Goal: Task Accomplishment & Management: Manage account settings

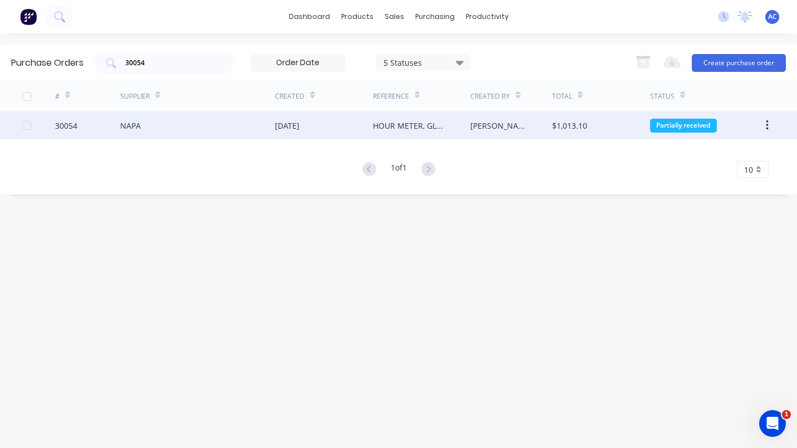
click at [126, 126] on div "NAPA" at bounding box center [130, 126] width 21 height 12
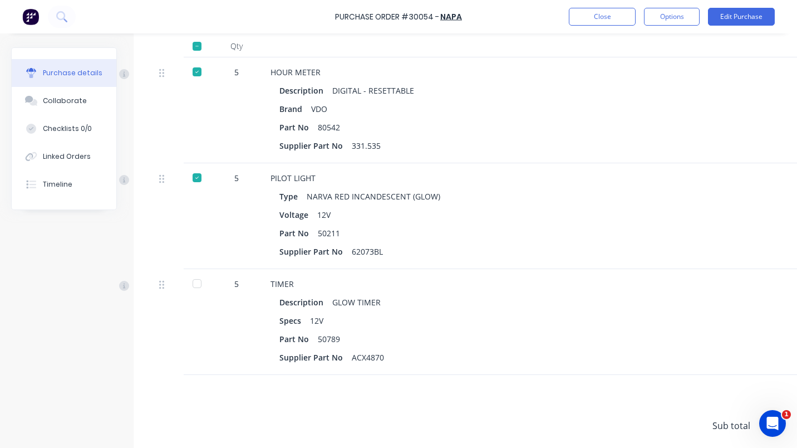
scroll to position [297, 0]
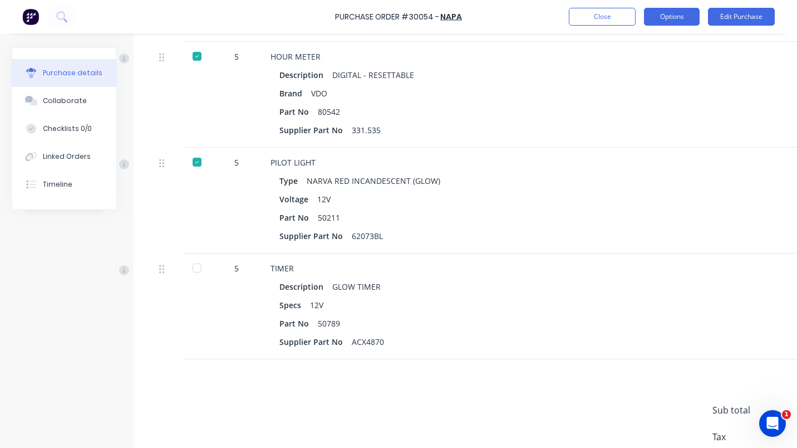
click at [666, 18] on button "Options" at bounding box center [672, 17] width 56 height 18
drag, startPoint x: 734, startPoint y: 67, endPoint x: 723, endPoint y: 136, distance: 69.9
click at [734, 74] on div "Description DIGITAL - RESETTABLE" at bounding box center [540, 75] width 521 height 16
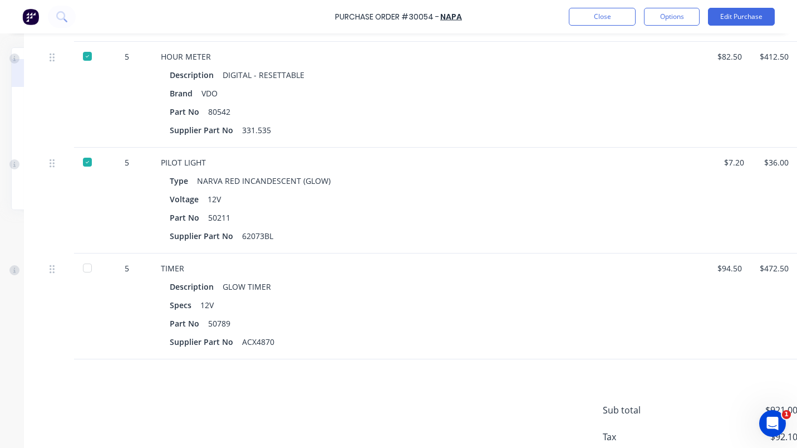
scroll to position [297, 135]
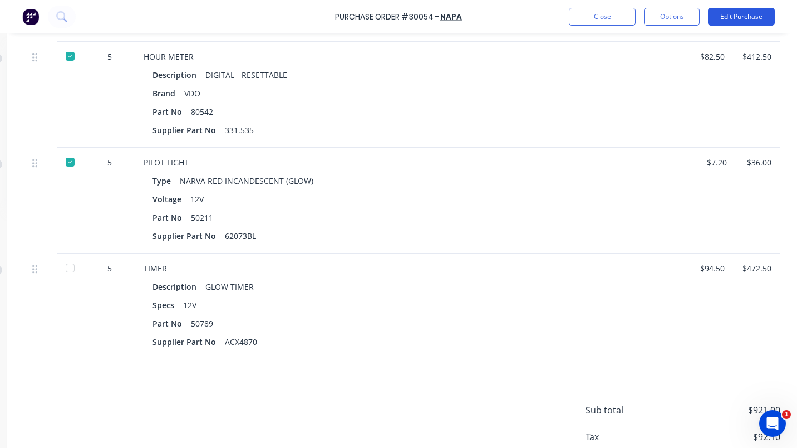
click at [724, 14] on button "Edit Purchase" at bounding box center [741, 17] width 67 height 18
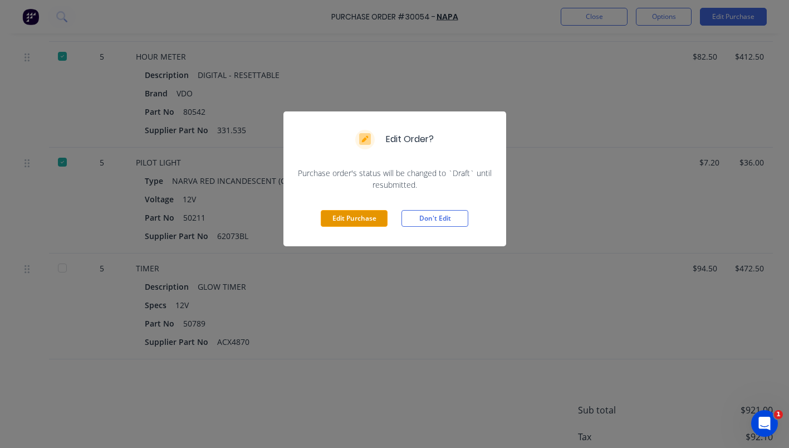
click at [350, 217] on button "Edit Purchase" at bounding box center [354, 218] width 67 height 17
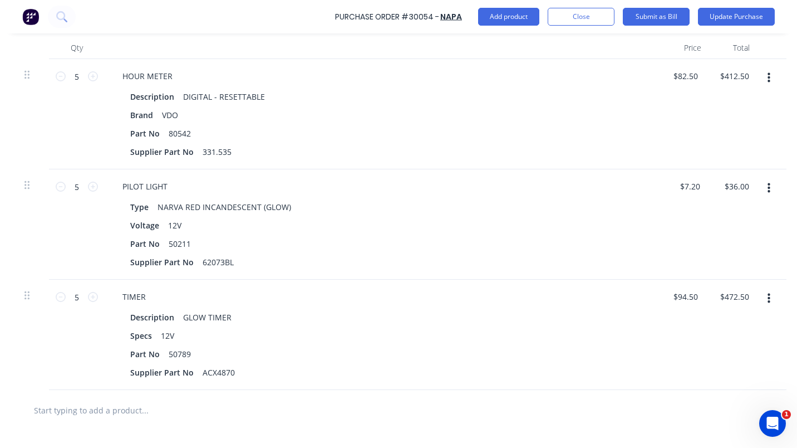
scroll to position [314, 121]
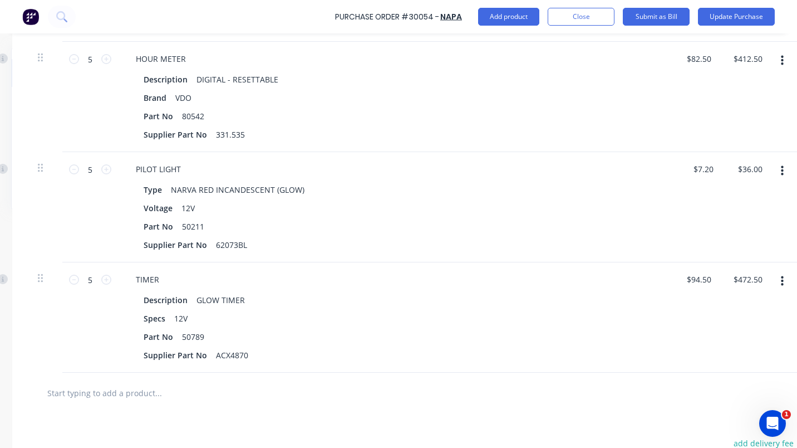
click at [781, 278] on button "button" at bounding box center [783, 281] width 26 height 20
click at [733, 329] on button "Duplicate" at bounding box center [748, 333] width 95 height 22
click at [75, 280] on icon at bounding box center [74, 280] width 10 height 10
type textarea "x"
type input "4"
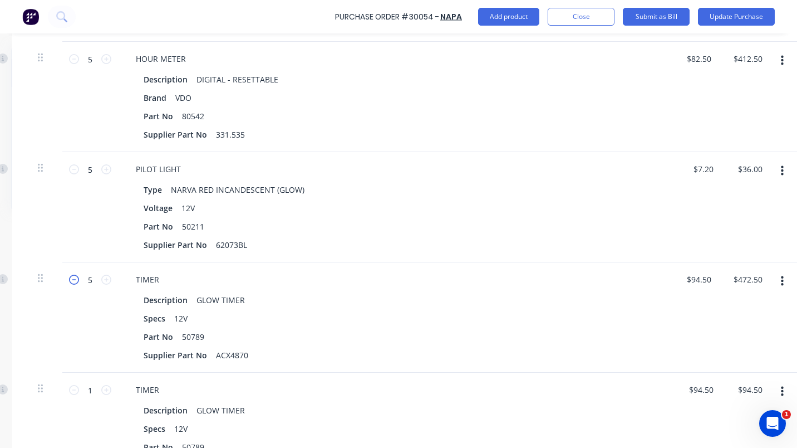
type input "$378.00"
click at [75, 280] on icon at bounding box center [74, 280] width 10 height 10
type textarea "x"
type input "3"
type input "$283.50"
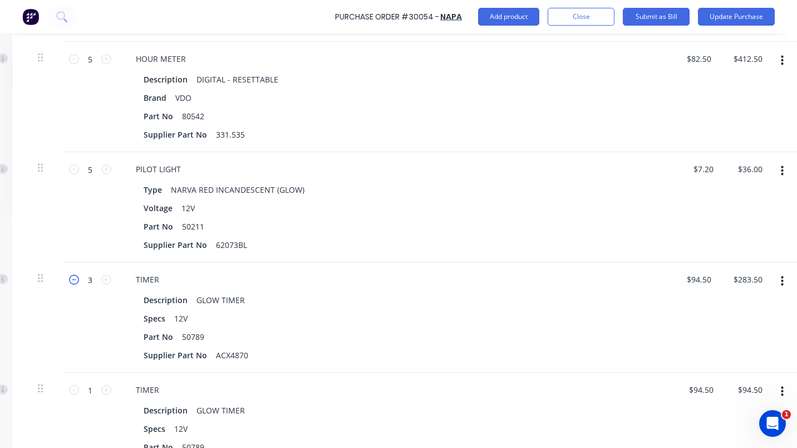
click at [75, 280] on icon at bounding box center [74, 280] width 10 height 10
type textarea "x"
type input "2"
type input "$189.00"
click at [106, 388] on icon at bounding box center [106, 390] width 10 height 10
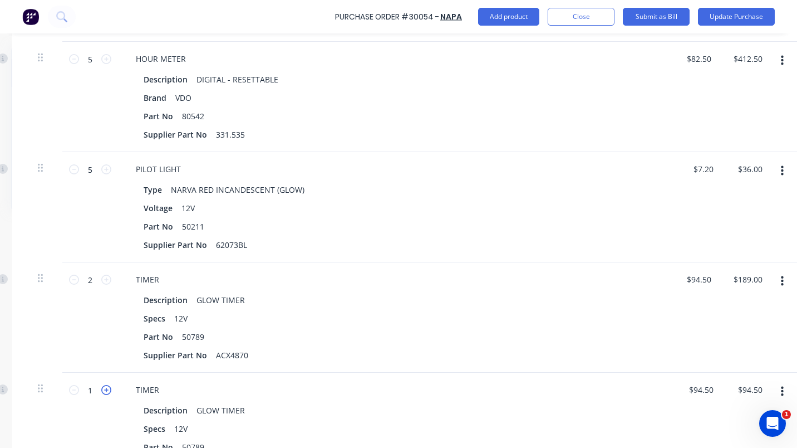
type textarea "x"
type input "2"
type input "$189.00"
click at [106, 388] on icon at bounding box center [106, 390] width 10 height 10
type textarea "x"
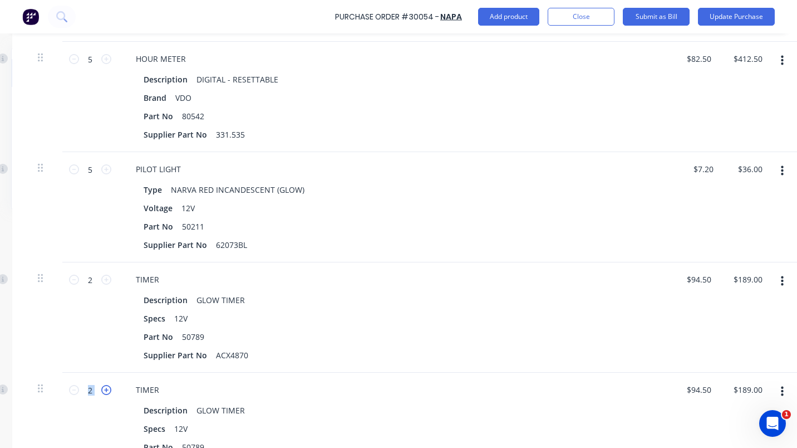
type input "3"
type input "$283.50"
click at [727, 19] on button "Update Purchase" at bounding box center [736, 17] width 77 height 18
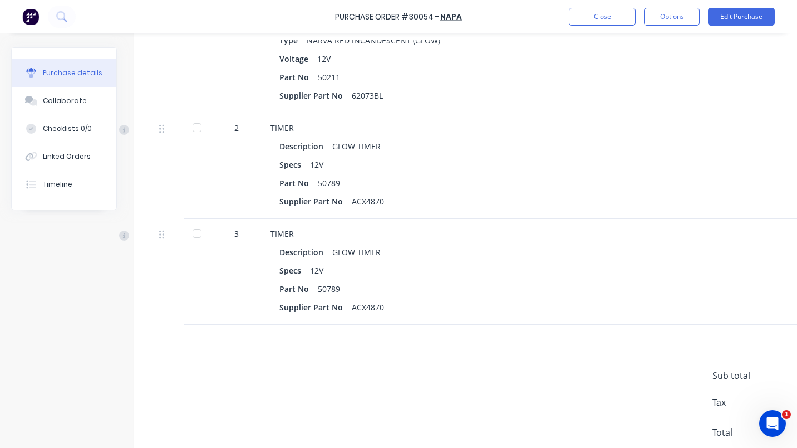
scroll to position [437, 0]
click at [195, 125] on div at bounding box center [197, 127] width 22 height 22
click at [582, 18] on button "Close" at bounding box center [602, 17] width 67 height 18
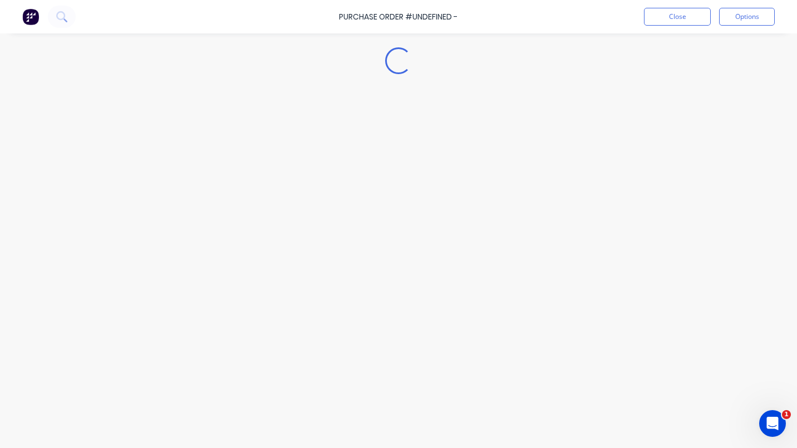
type textarea "x"
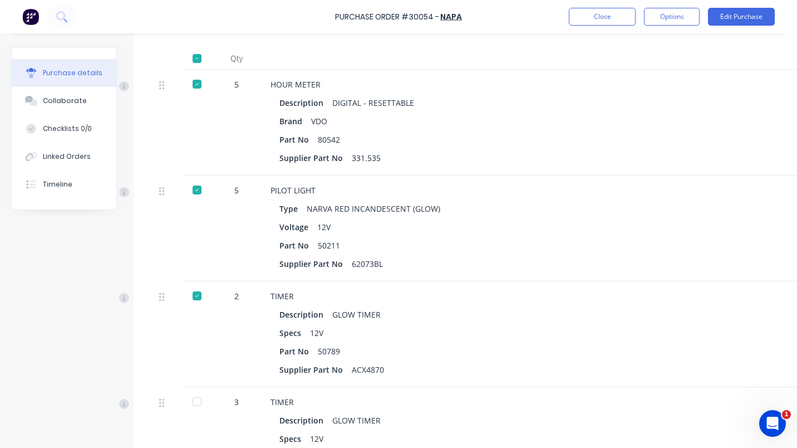
scroll to position [229, 0]
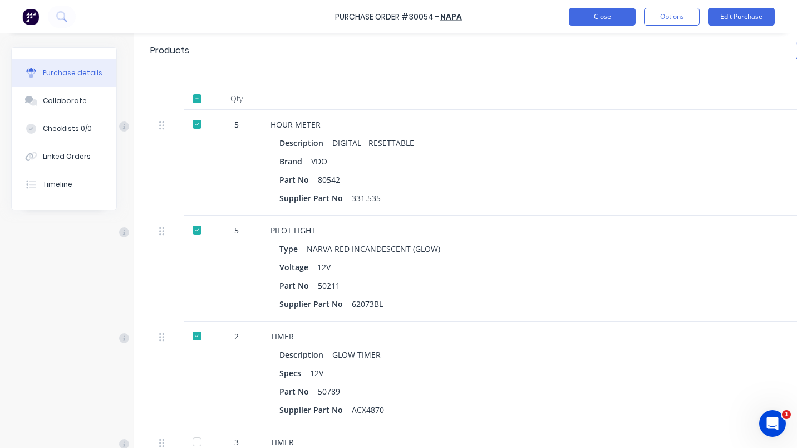
click at [593, 13] on button "Close" at bounding box center [602, 17] width 67 height 18
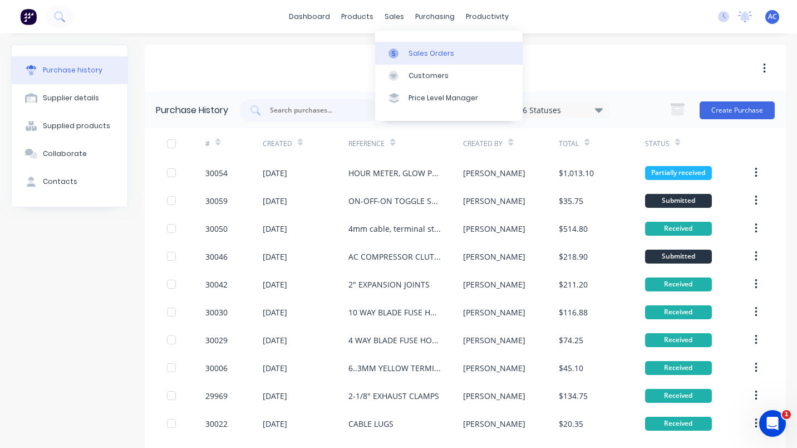
click at [414, 51] on div "Sales Orders" at bounding box center [432, 53] width 46 height 10
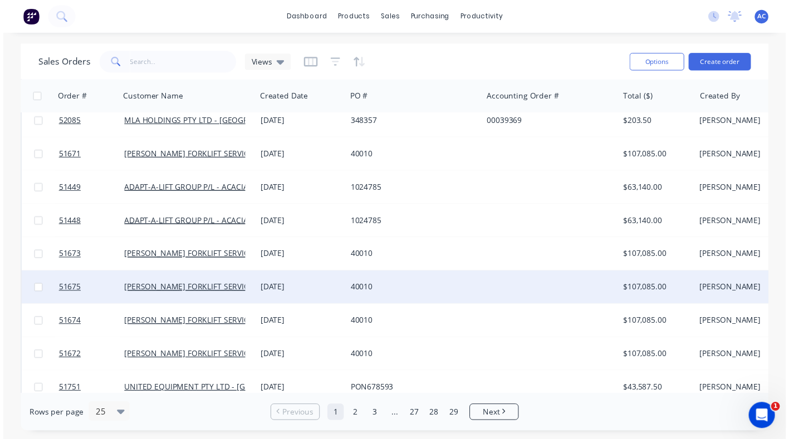
scroll to position [43, 0]
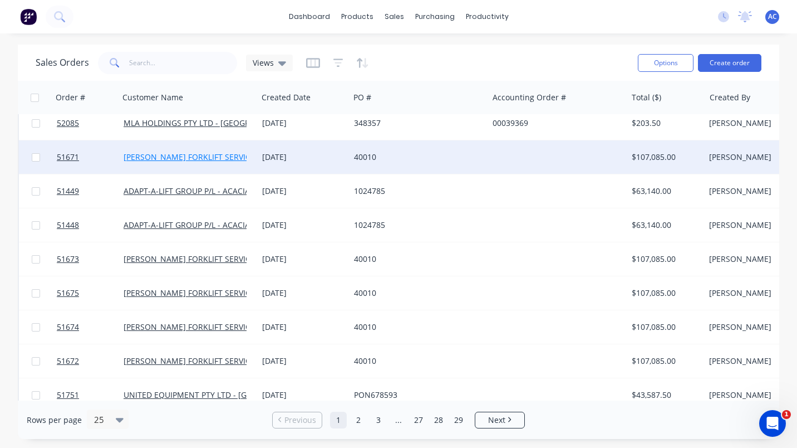
click at [198, 158] on link "[PERSON_NAME] FORKLIFT SERVICES - [GEOGRAPHIC_DATA]" at bounding box center [234, 156] width 220 height 11
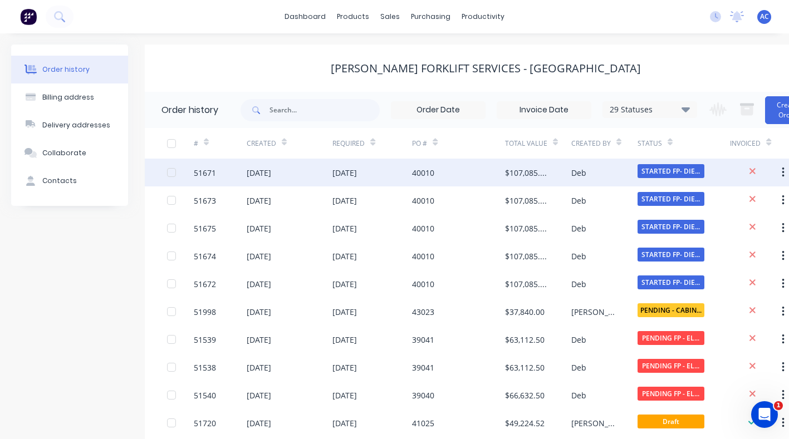
click at [175, 171] on div at bounding box center [171, 172] width 22 height 22
click at [229, 172] on div "51671" at bounding box center [220, 173] width 53 height 28
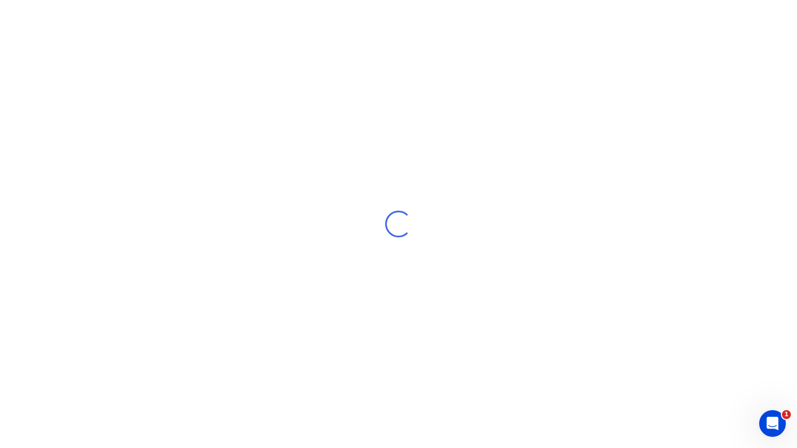
click at [229, 172] on div "Loading..." at bounding box center [398, 224] width 797 height 448
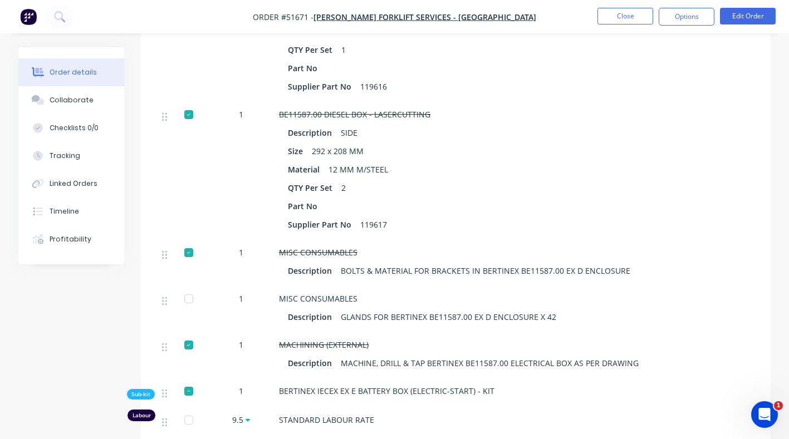
scroll to position [6733, 0]
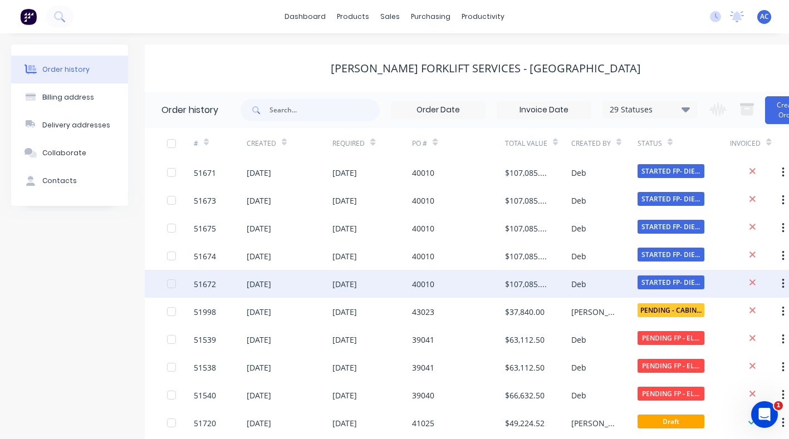
click at [216, 282] on div "51672" at bounding box center [220, 284] width 53 height 28
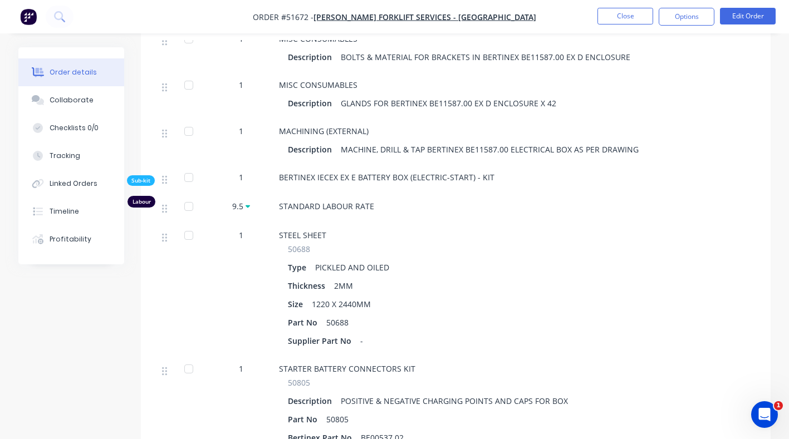
scroll to position [6768, 0]
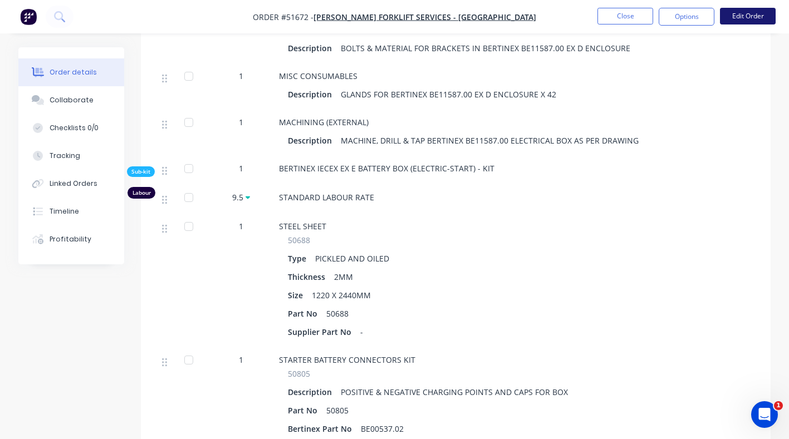
click at [750, 17] on button "Edit Order" at bounding box center [748, 16] width 56 height 17
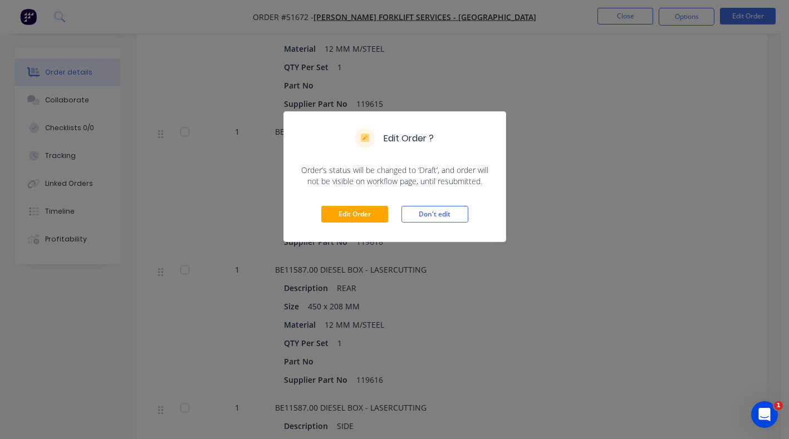
scroll to position [6251, 0]
click at [434, 213] on button "Don't edit" at bounding box center [435, 214] width 67 height 17
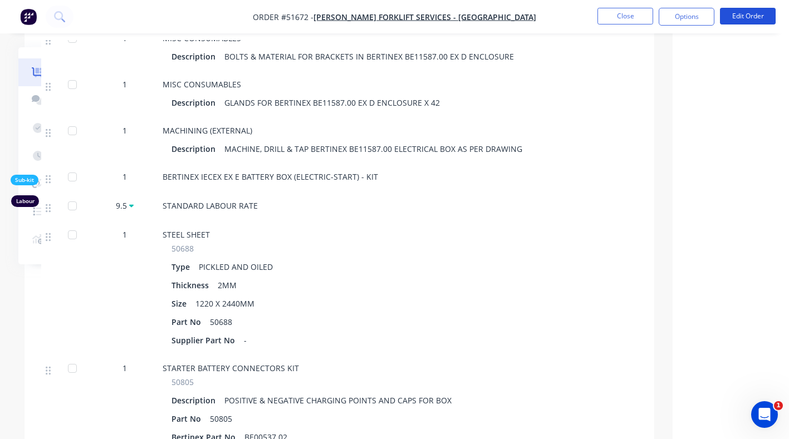
scroll to position [6753, 116]
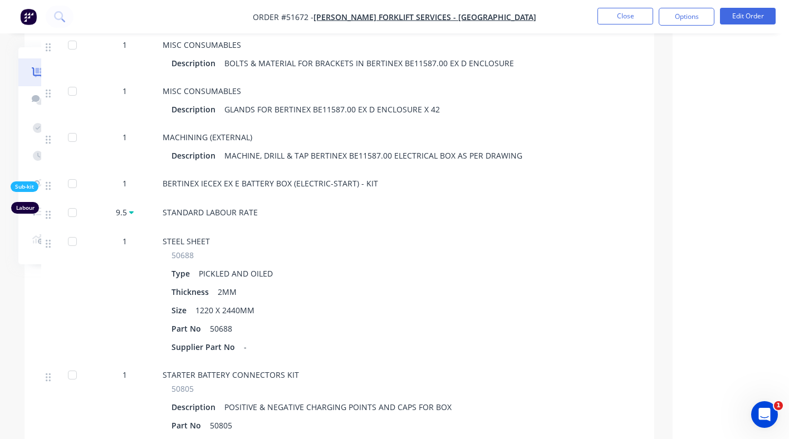
drag, startPoint x: 749, startPoint y: 18, endPoint x: 432, endPoint y: 185, distance: 357.9
click at [432, 236] on div "STEEL SHEET" at bounding box center [381, 242] width 437 height 12
click at [689, 19] on button "Options" at bounding box center [687, 17] width 56 height 18
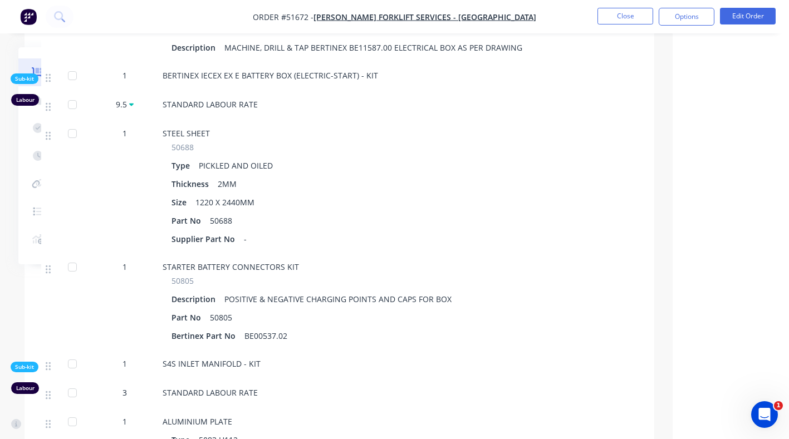
scroll to position [6863, 116]
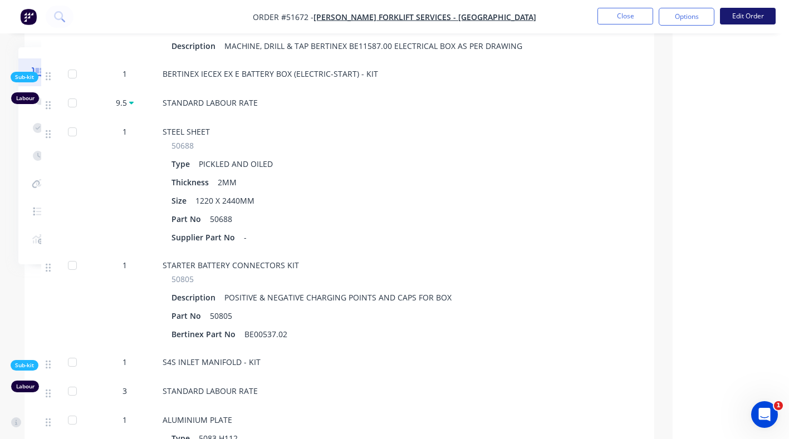
click at [750, 16] on button "Edit Order" at bounding box center [748, 16] width 56 height 17
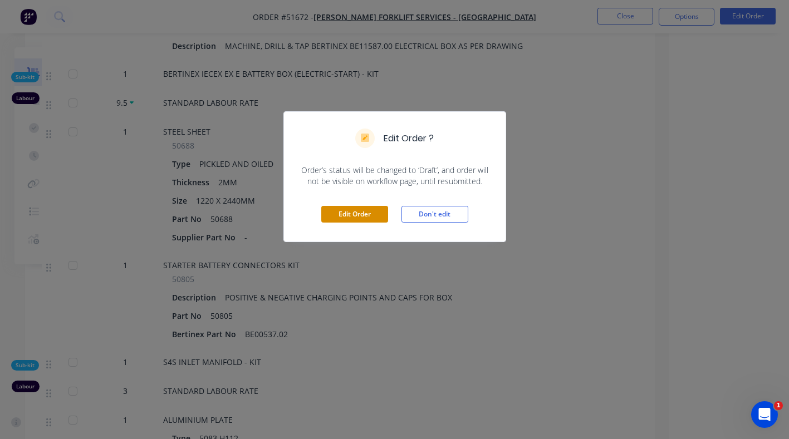
click at [349, 208] on button "Edit Order" at bounding box center [354, 214] width 67 height 17
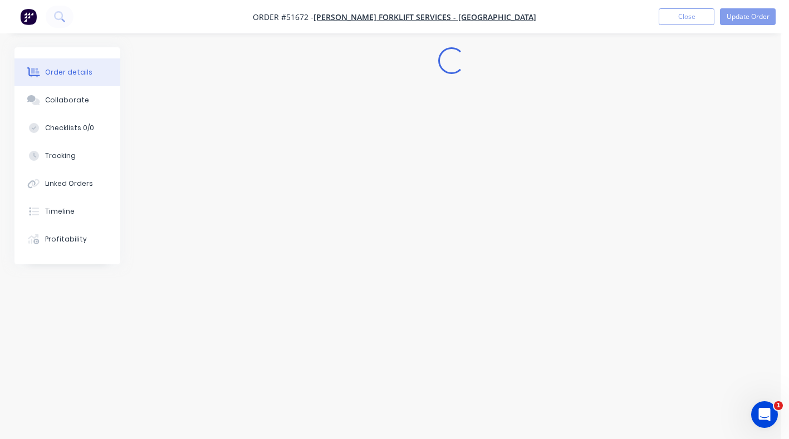
scroll to position [0, 0]
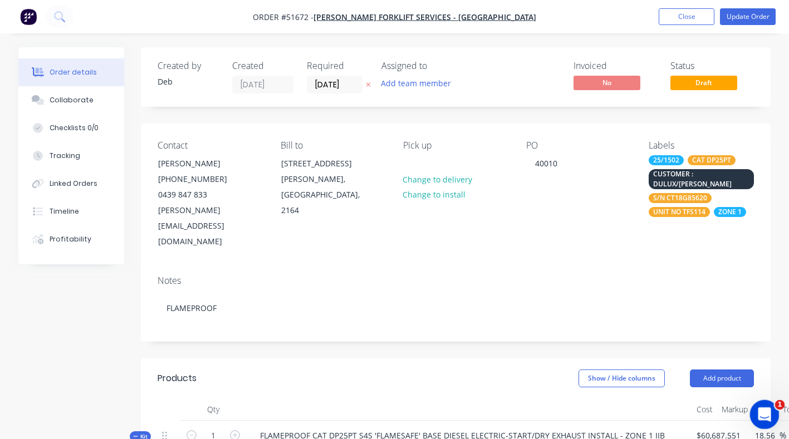
click at [775, 413] on div "Open Intercom Messenger" at bounding box center [763, 413] width 37 height 37
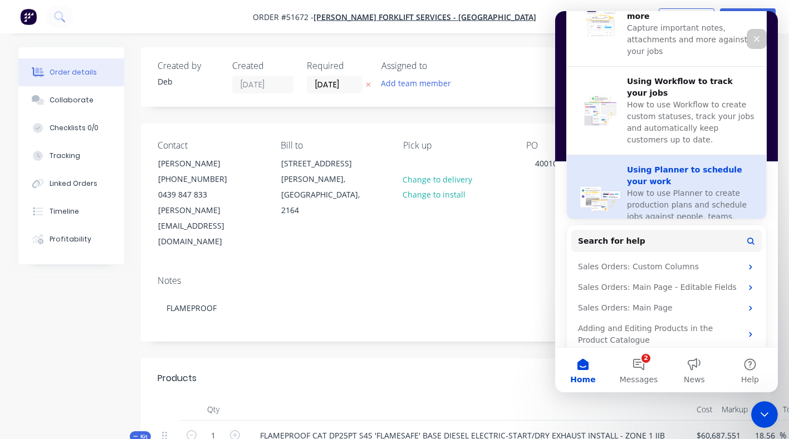
scroll to position [400, 0]
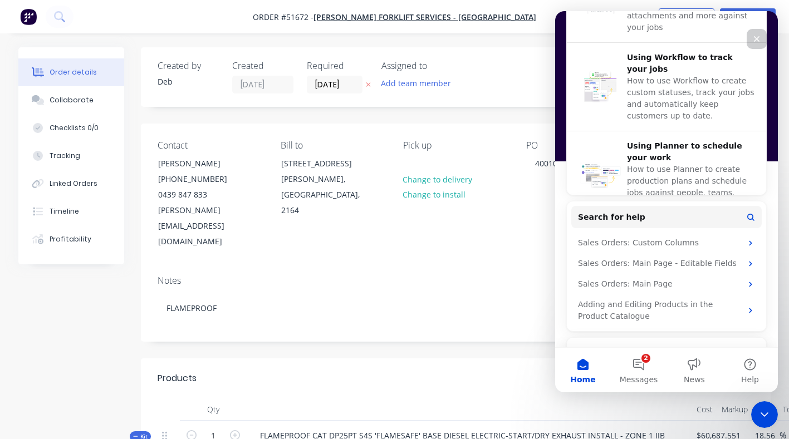
click at [755, 38] on icon "Close" at bounding box center [756, 39] width 9 height 9
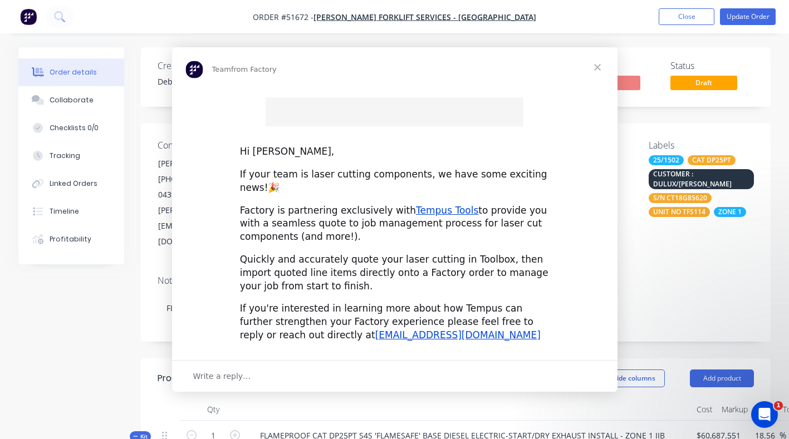
scroll to position [0, 0]
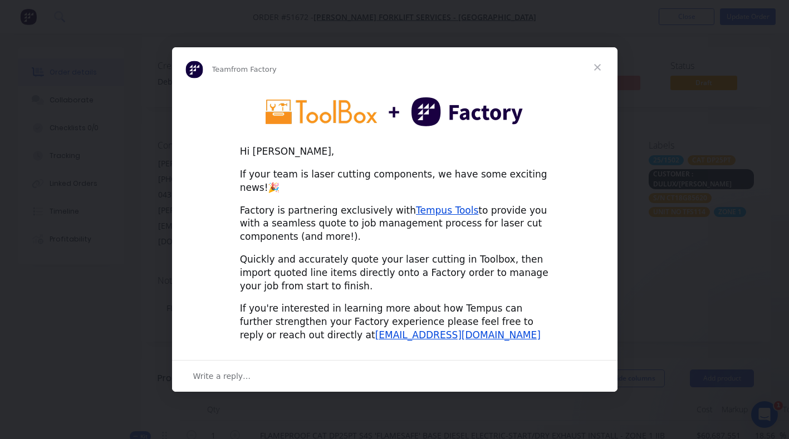
click at [597, 73] on span "Close" at bounding box center [597, 67] width 40 height 40
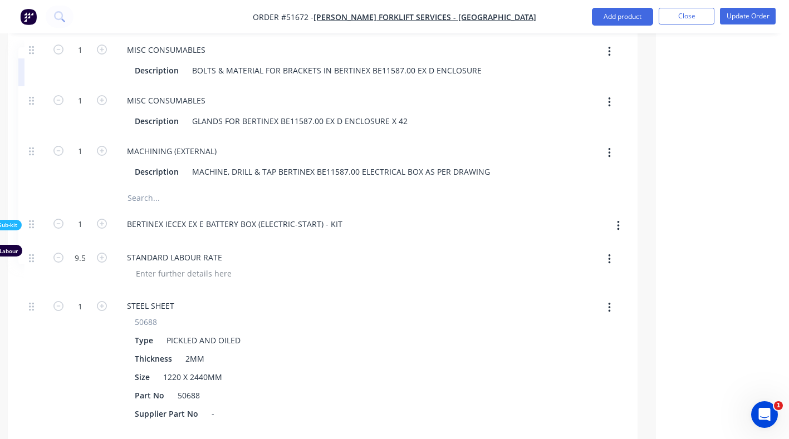
scroll to position [7062, 133]
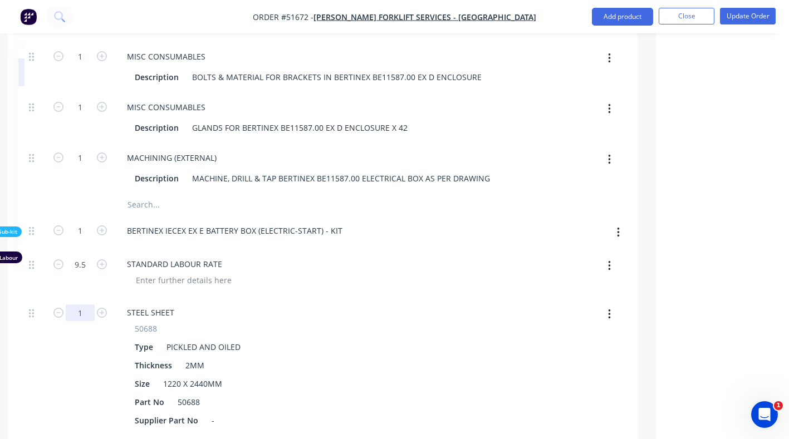
click at [81, 305] on input "1" at bounding box center [80, 313] width 29 height 17
type input "0.2"
type input "$71,889.2983"
type input "$71,889.30"
click at [740, 15] on button "Update Order" at bounding box center [748, 16] width 56 height 17
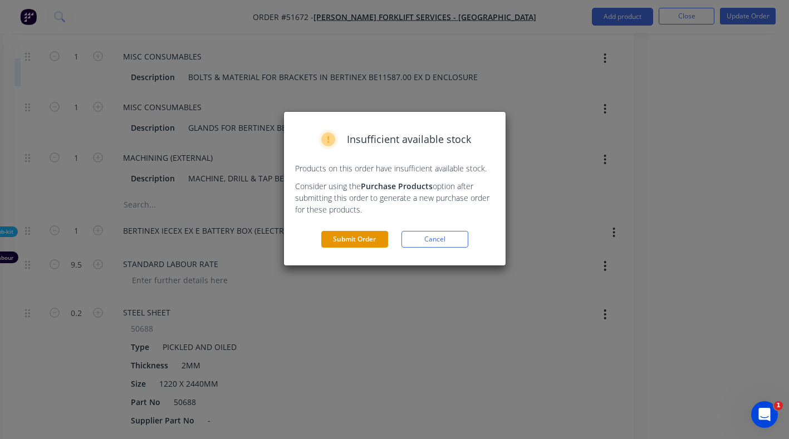
click at [356, 234] on button "Submit Order" at bounding box center [354, 239] width 67 height 17
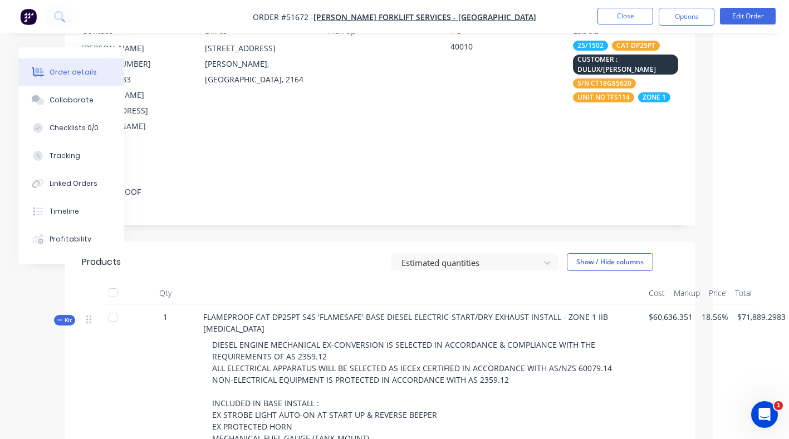
scroll to position [114, 125]
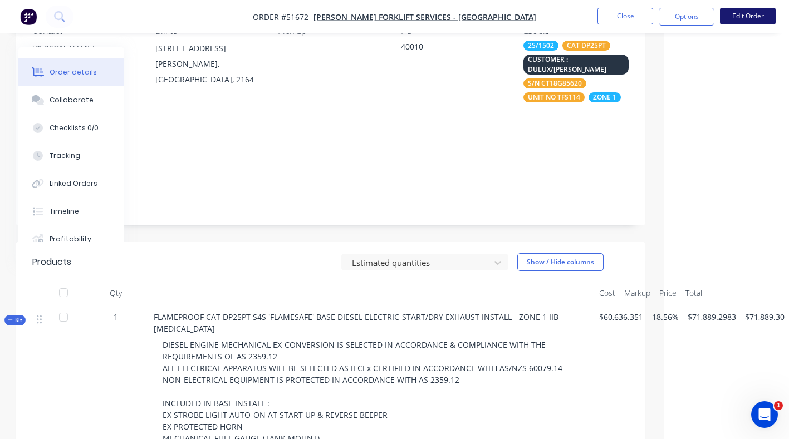
click at [731, 11] on button "Edit Order" at bounding box center [748, 16] width 56 height 17
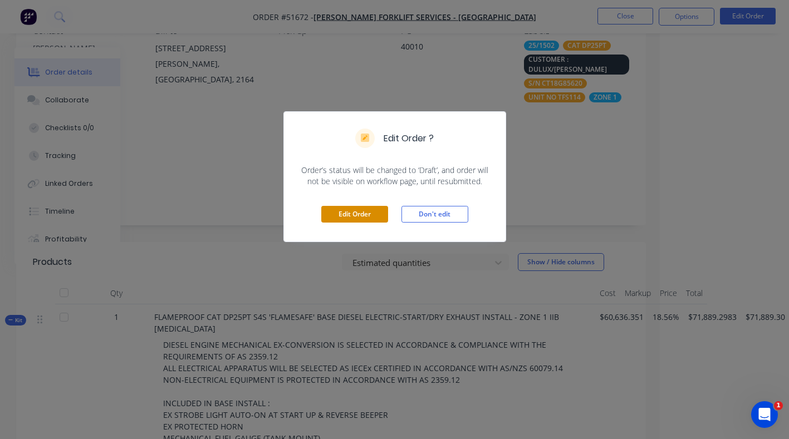
click at [352, 217] on button "Edit Order" at bounding box center [354, 214] width 67 height 17
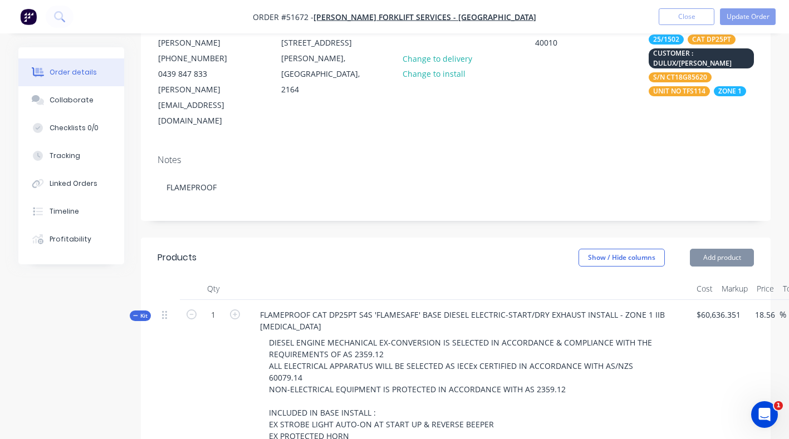
scroll to position [124, 0]
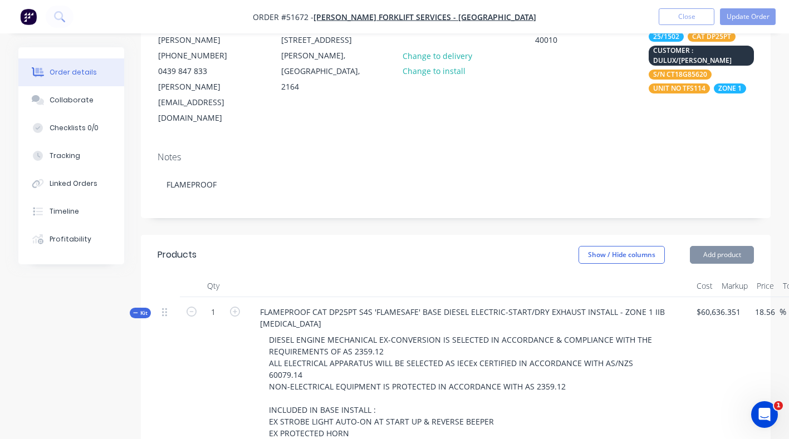
click at [742, 297] on div "$60,636.351" at bounding box center [718, 439] width 53 height 285
click at [735, 306] on span "$60,636.351" at bounding box center [719, 312] width 44 height 12
drag, startPoint x: 738, startPoint y: 280, endPoint x: 687, endPoint y: 283, distance: 51.3
click at [683, 297] on div "Kit 1 FLAMEPROOF CAT DP25PT S4S 'FLAMESAFE' BASE DIESEL ELECTRIC-START/DRY EXHA…" at bounding box center [456, 439] width 596 height 285
drag, startPoint x: 687, startPoint y: 283, endPoint x: 741, endPoint y: 278, distance: 53.7
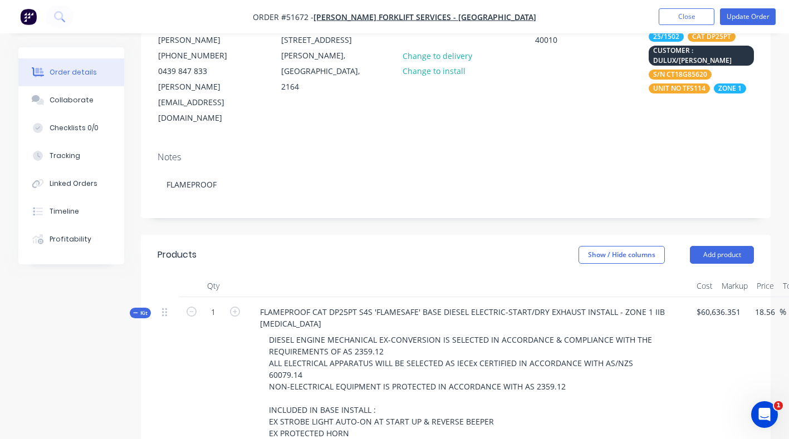
click at [741, 306] on span "$60,636.351" at bounding box center [719, 312] width 44 height 12
drag, startPoint x: 741, startPoint y: 278, endPoint x: 714, endPoint y: 281, distance: 26.9
click at [714, 306] on span "$60,636.351" at bounding box center [719, 312] width 44 height 12
drag, startPoint x: 714, startPoint y: 281, endPoint x: 700, endPoint y: 315, distance: 36.7
click at [700, 315] on div "$60,636.351" at bounding box center [718, 439] width 53 height 285
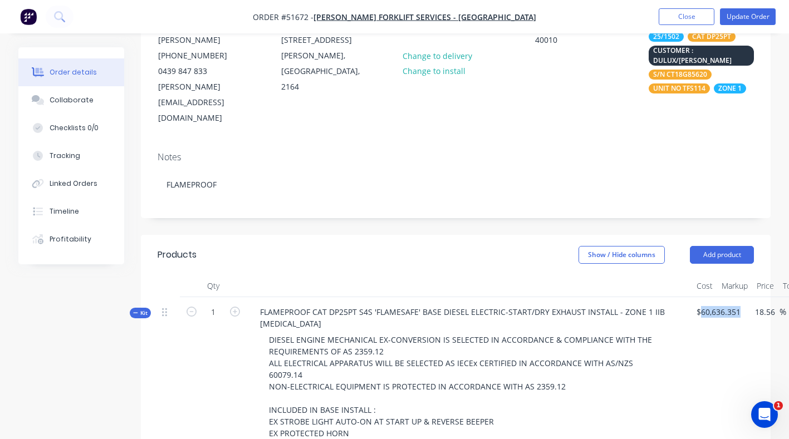
click at [428, 243] on header "Products Show / Hide columns Add product" at bounding box center [456, 255] width 630 height 40
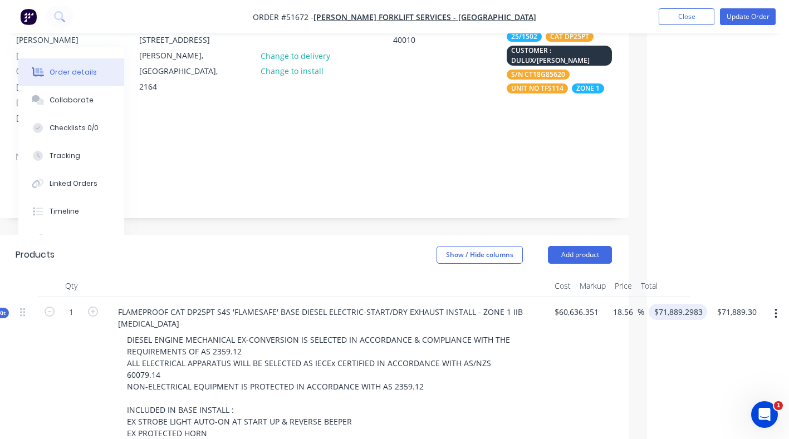
click at [676, 304] on input "$71,889.2983" at bounding box center [680, 312] width 54 height 16
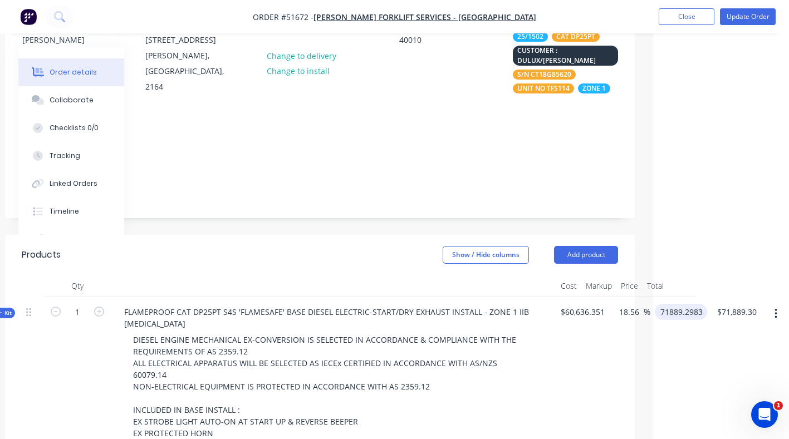
scroll to position [124, 136]
click at [676, 304] on input "71889.2983" at bounding box center [683, 312] width 48 height 16
click at [572, 306] on span "$60,636.351" at bounding box center [583, 312] width 44 height 12
click at [584, 306] on span "$60,636.351" at bounding box center [583, 312] width 44 height 12
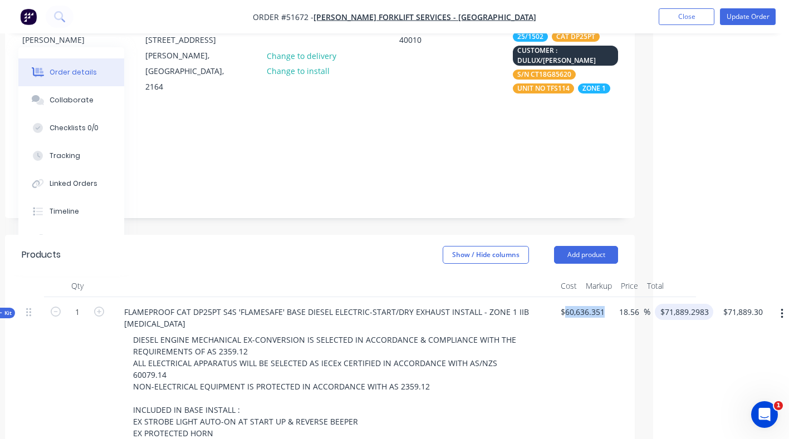
click at [689, 304] on input "$71,889.2983" at bounding box center [686, 312] width 54 height 16
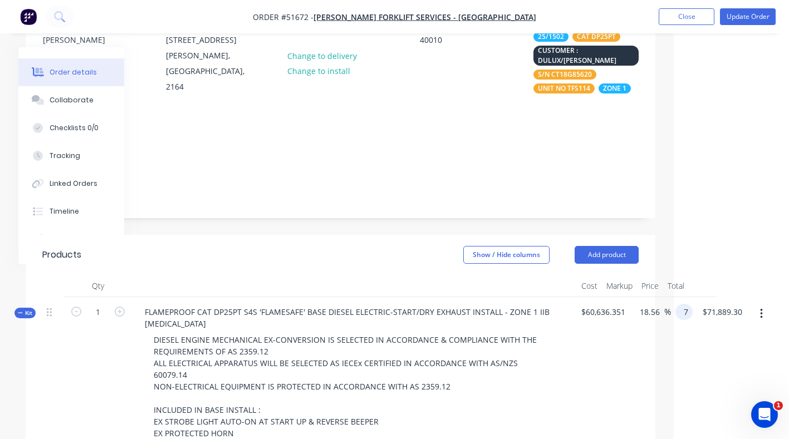
scroll to position [124, 115]
type input "71950"
type input "71889.30"
type input "18.66"
type input "$71,950.00"
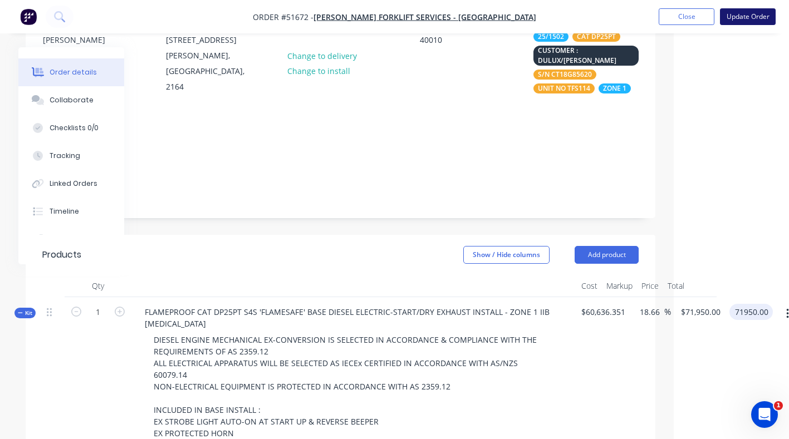
click at [742, 20] on button "Update Order" at bounding box center [748, 16] width 56 height 17
type input "$71,950.00"
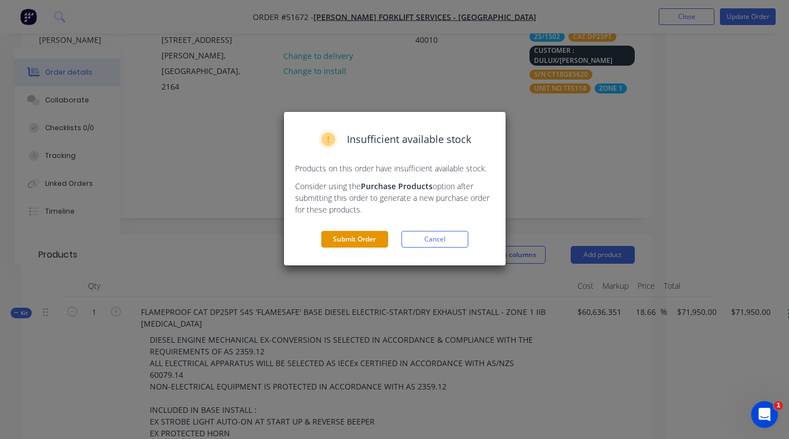
click at [355, 239] on button "Submit Order" at bounding box center [354, 239] width 67 height 17
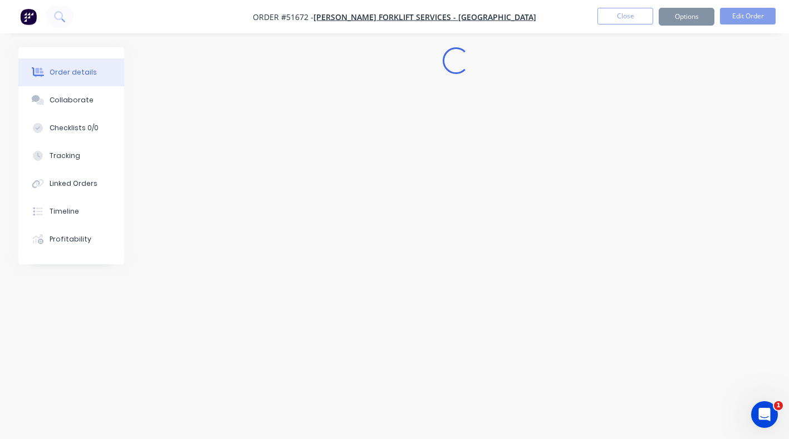
scroll to position [0, 0]
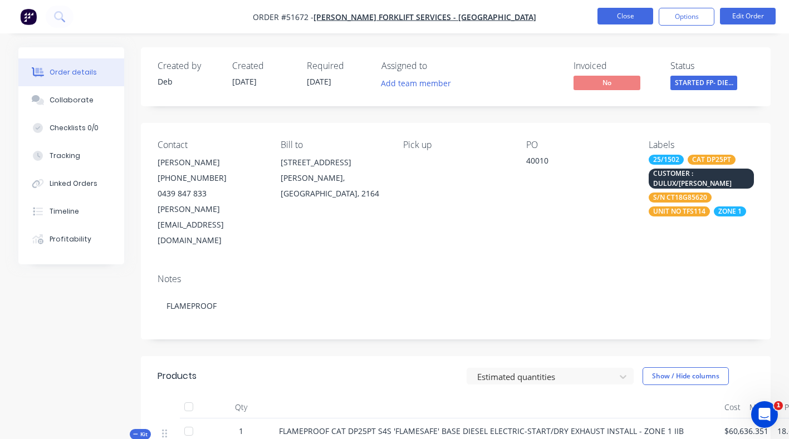
click at [619, 10] on button "Close" at bounding box center [626, 16] width 56 height 17
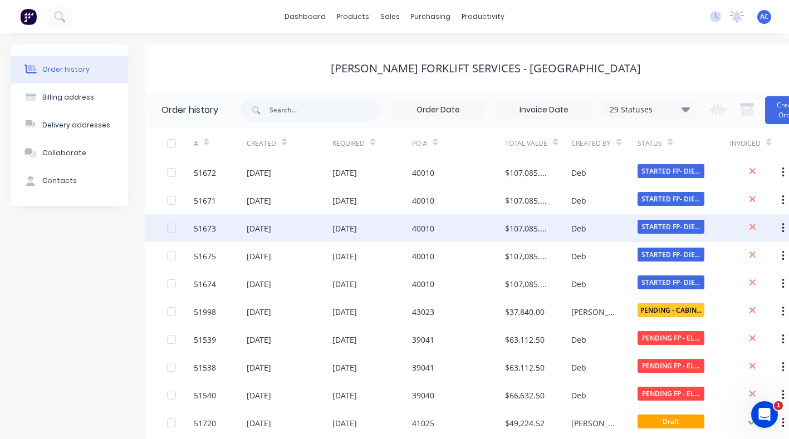
click at [171, 229] on div at bounding box center [171, 228] width 22 height 22
click at [205, 226] on div "51673" at bounding box center [205, 229] width 22 height 12
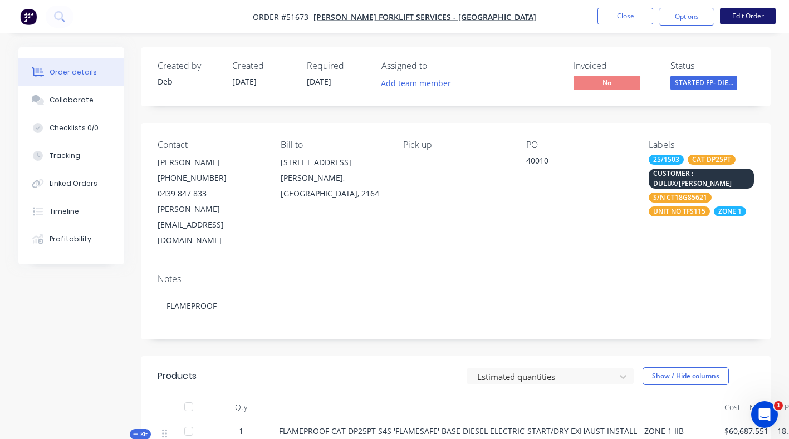
click at [755, 15] on button "Edit Order" at bounding box center [748, 16] width 56 height 17
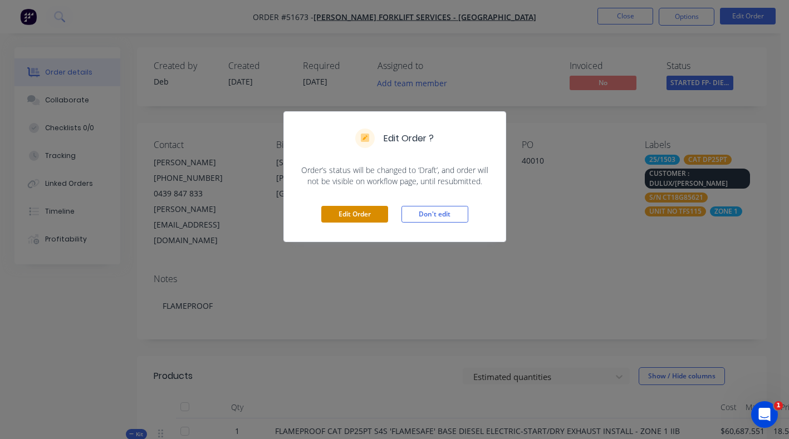
click at [364, 218] on button "Edit Order" at bounding box center [354, 214] width 67 height 17
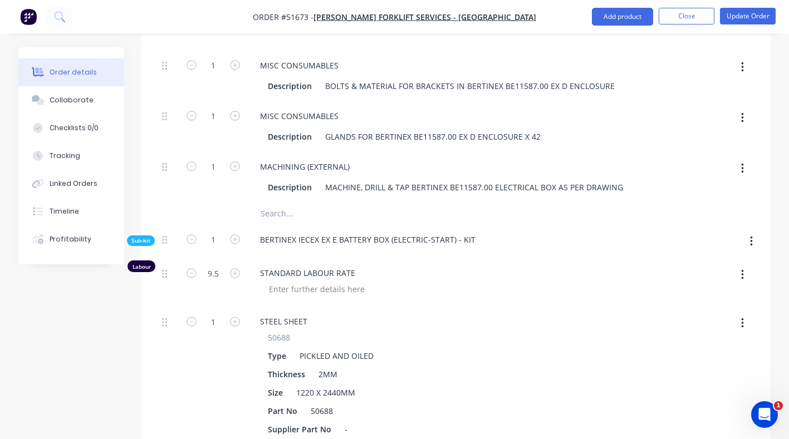
scroll to position [7039, 0]
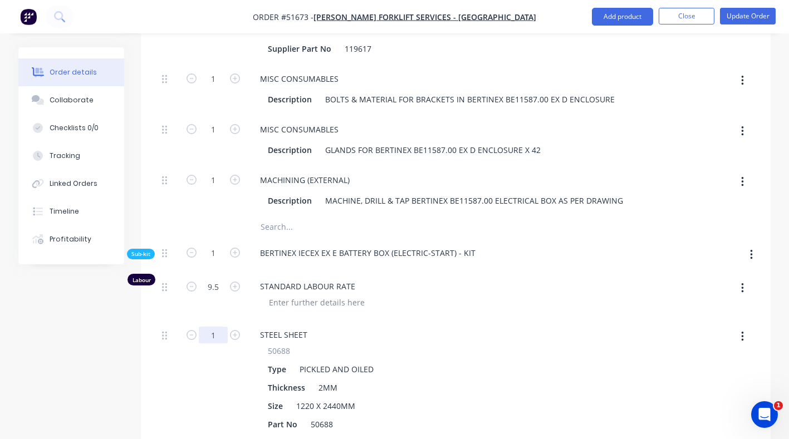
click at [222, 327] on input "1" at bounding box center [213, 335] width 29 height 17
type input "0.2"
type input "$71,889.2983"
type input "$71,889.30"
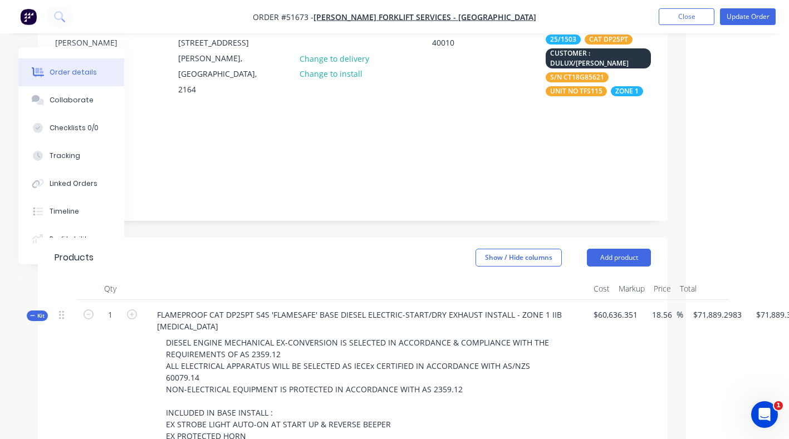
scroll to position [121, 105]
click at [735, 307] on input "$71,889.2983" at bounding box center [718, 315] width 54 height 16
type input "71950"
type input "71889.30"
type input "18.66"
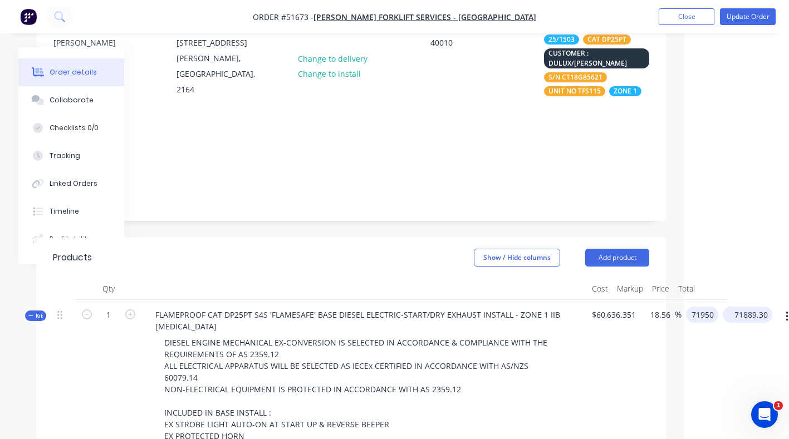
type input "$71,950.00"
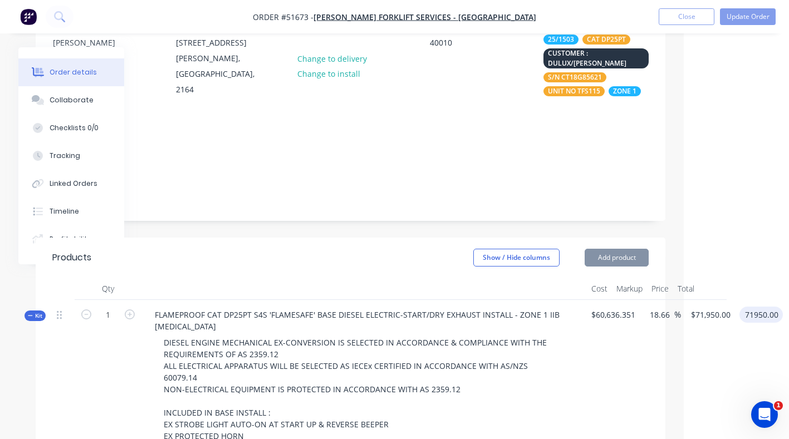
type input "$71,950.00"
click at [737, 18] on button "Update Order" at bounding box center [748, 16] width 56 height 17
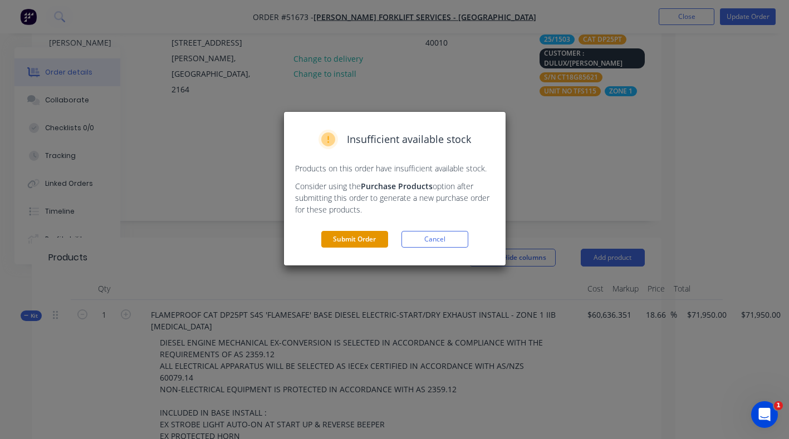
click at [358, 238] on button "Submit Order" at bounding box center [354, 239] width 67 height 17
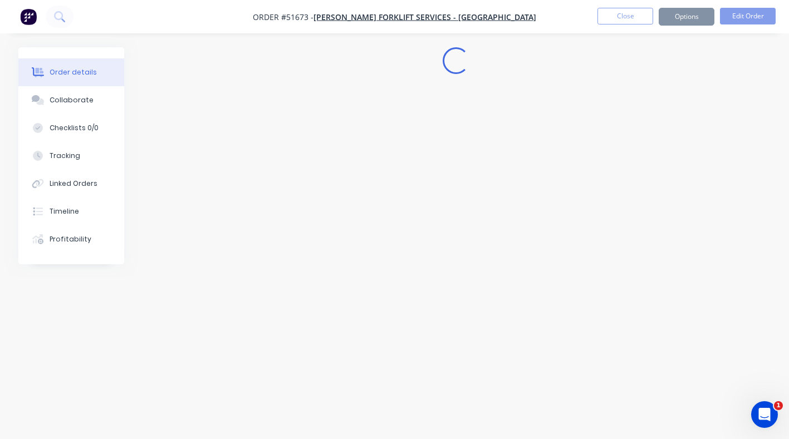
scroll to position [0, 0]
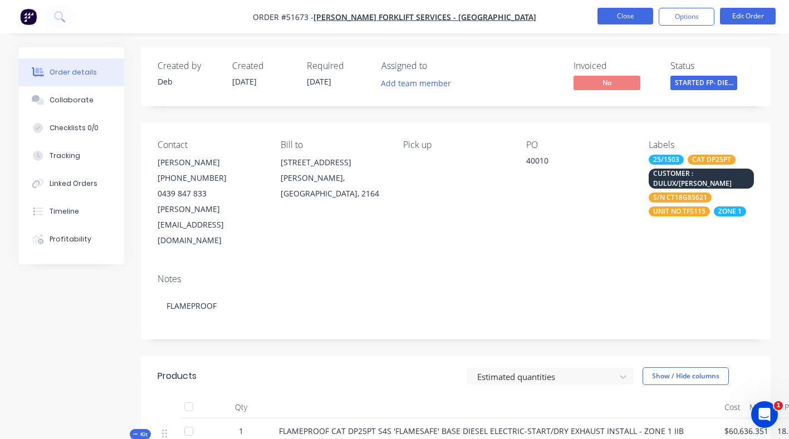
click at [640, 13] on button "Close" at bounding box center [626, 16] width 56 height 17
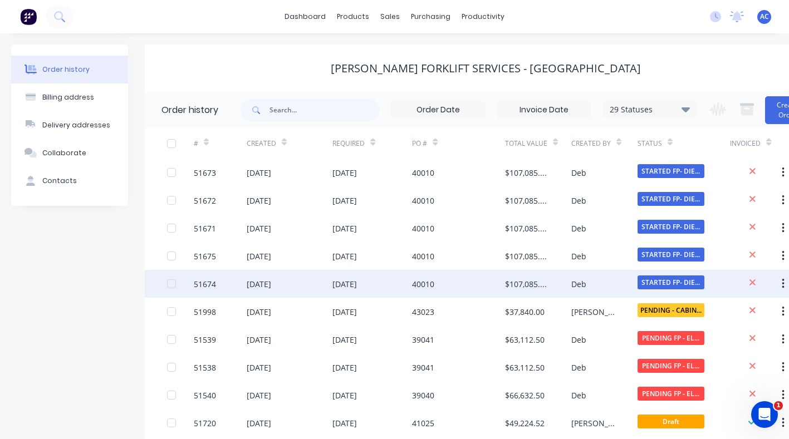
click at [200, 281] on div "51674" at bounding box center [205, 284] width 22 height 12
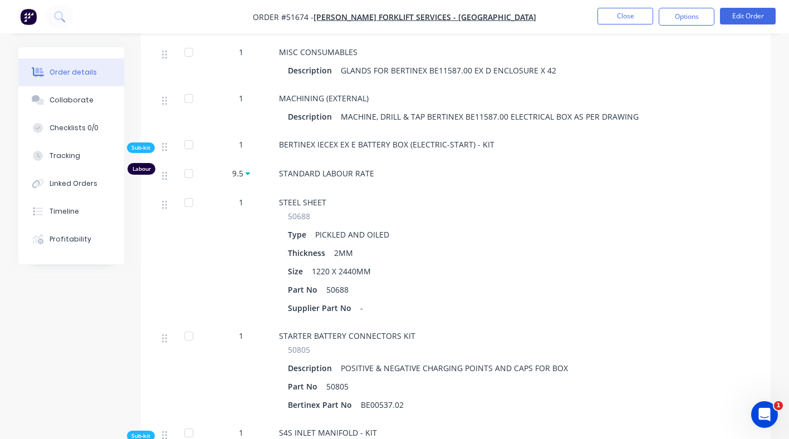
scroll to position [6836, 0]
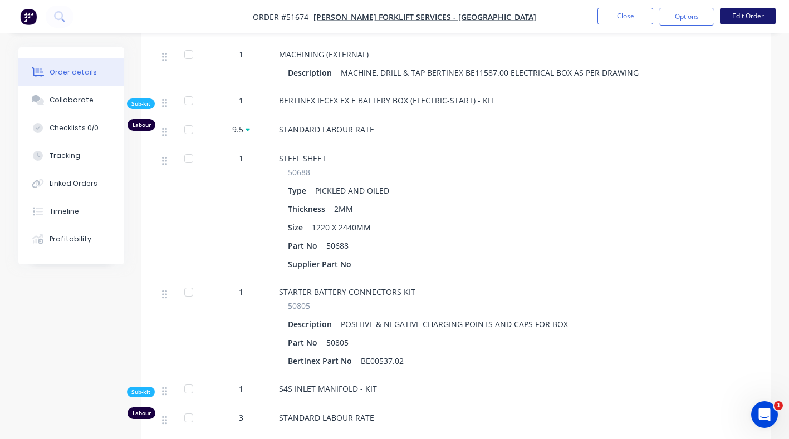
click at [743, 15] on button "Edit Order" at bounding box center [748, 16] width 56 height 17
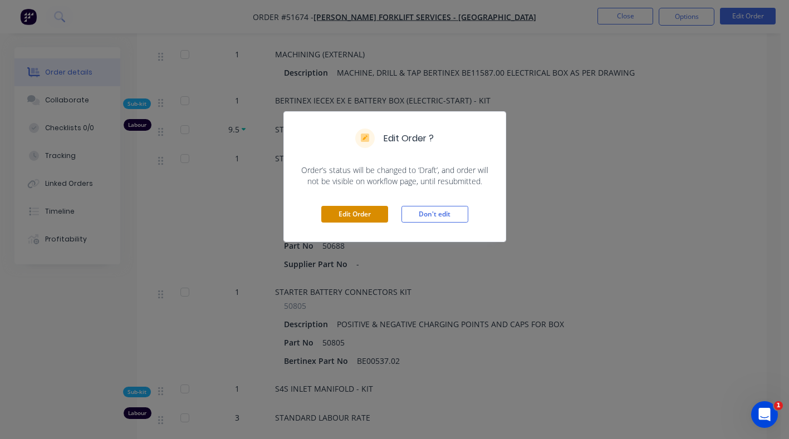
click at [361, 214] on button "Edit Order" at bounding box center [354, 214] width 67 height 17
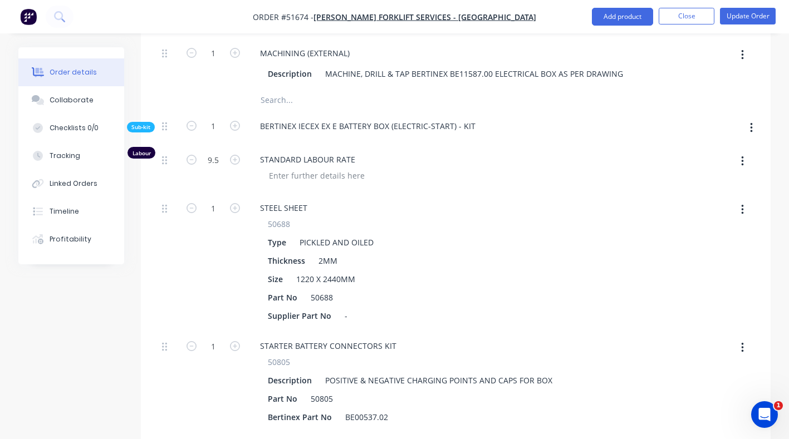
scroll to position [7165, 0]
click at [217, 202] on input "1" at bounding box center [213, 210] width 29 height 17
type input "0.2"
type input "$71,889.2983"
type input "$71,889.30"
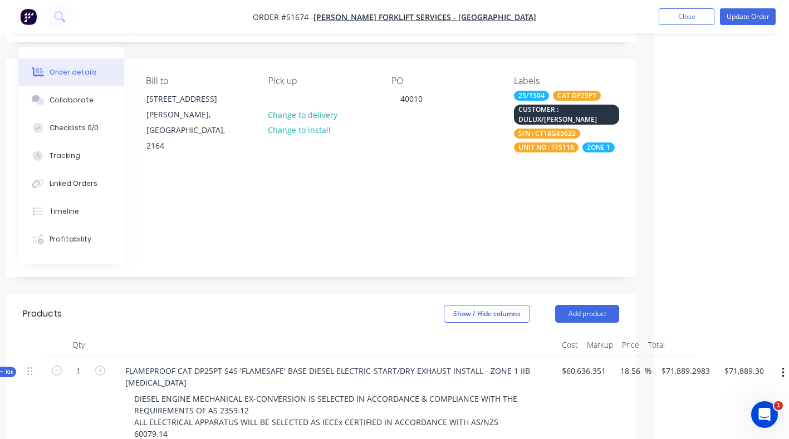
scroll to position [65, 142]
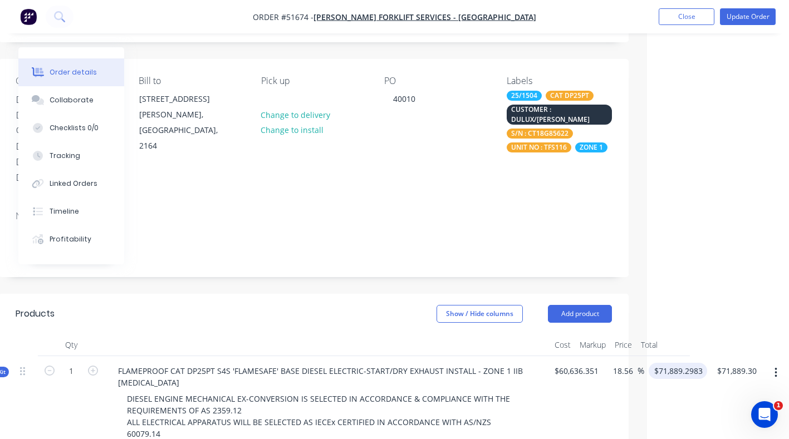
click at [690, 363] on input "$71,889.2983" at bounding box center [680, 371] width 54 height 16
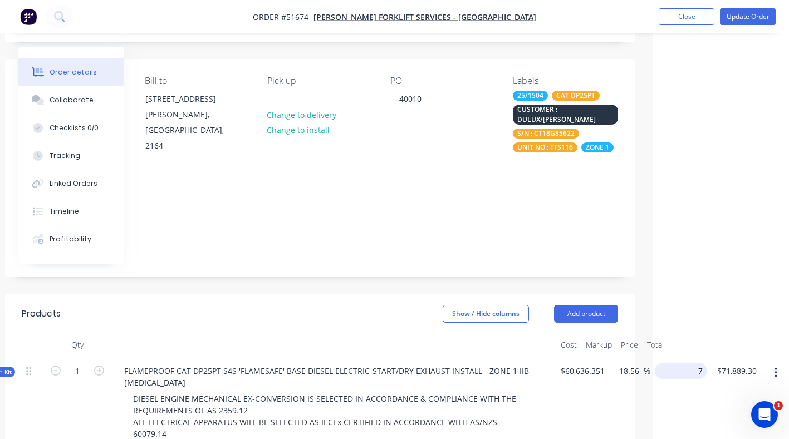
scroll to position [65, 115]
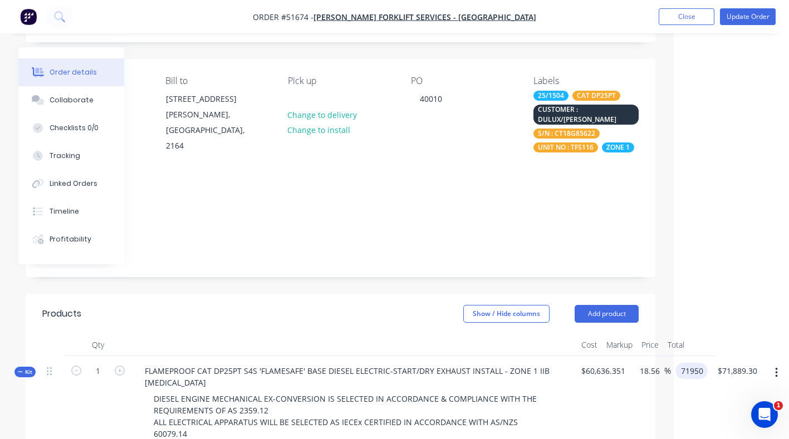
type input "71950"
type input "71889.30"
type input "18.66"
type input "$71,950.00"
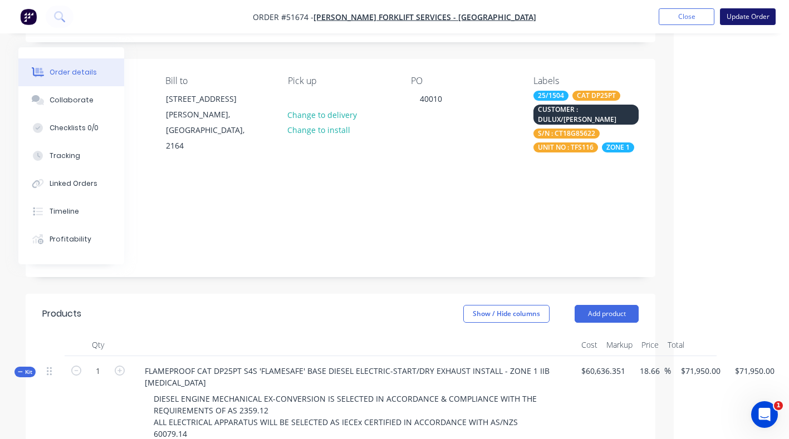
click at [736, 22] on button "Update Order" at bounding box center [748, 16] width 56 height 17
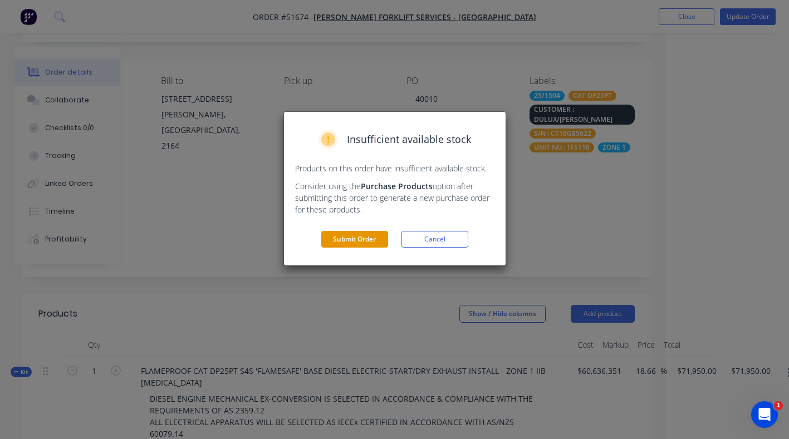
drag, startPoint x: 359, startPoint y: 239, endPoint x: 454, endPoint y: 193, distance: 105.6
click at [363, 239] on button "Submit Order" at bounding box center [354, 239] width 67 height 17
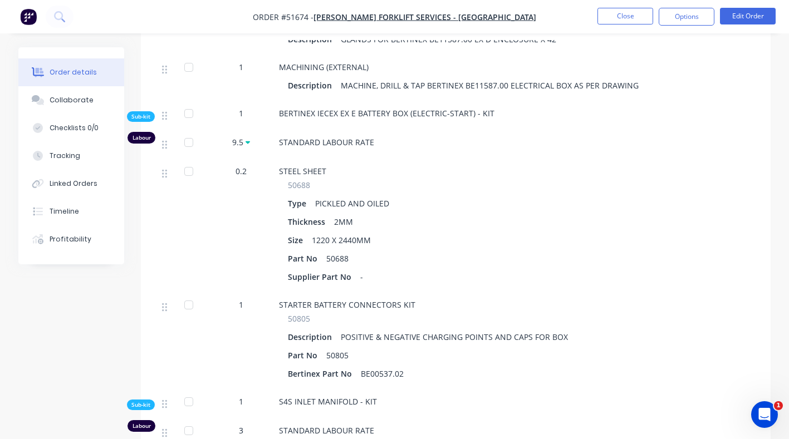
scroll to position [6823, 0]
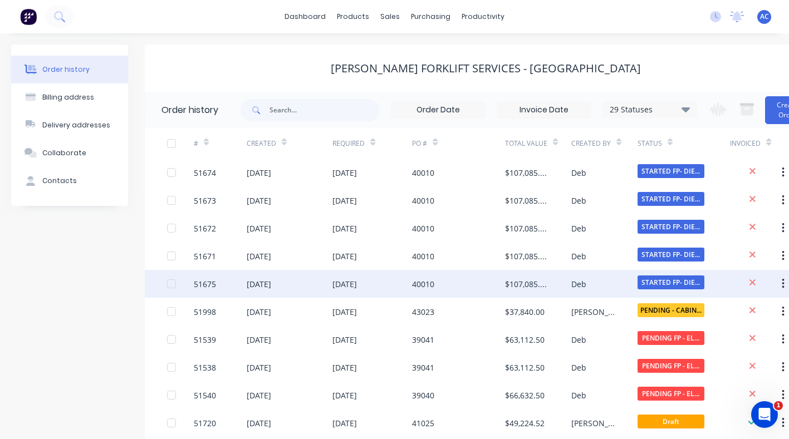
click at [209, 286] on div "51675" at bounding box center [205, 284] width 22 height 12
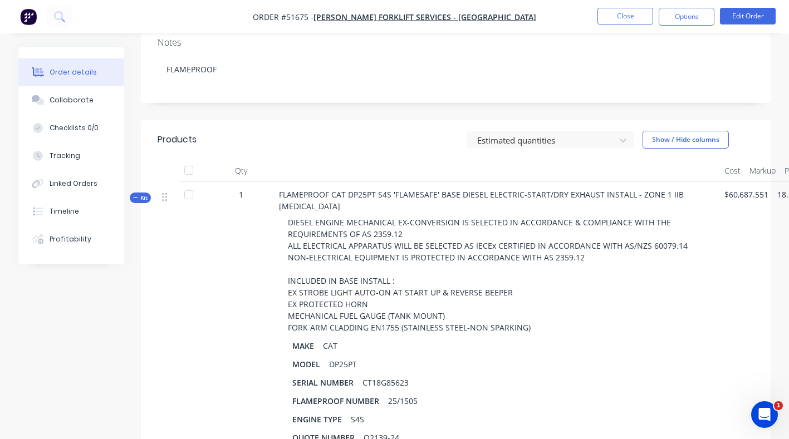
scroll to position [276, 0]
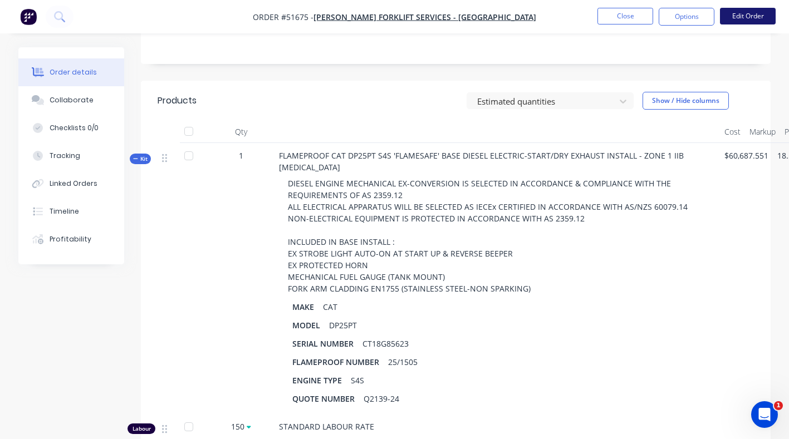
click at [747, 17] on button "Edit Order" at bounding box center [748, 16] width 56 height 17
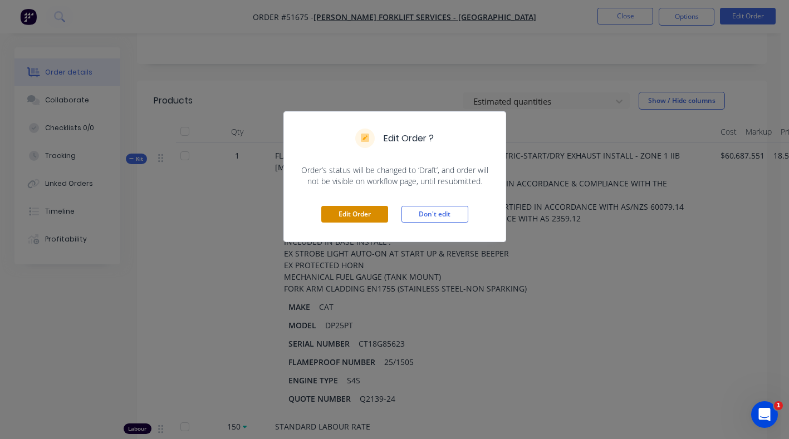
click at [351, 215] on button "Edit Order" at bounding box center [354, 214] width 67 height 17
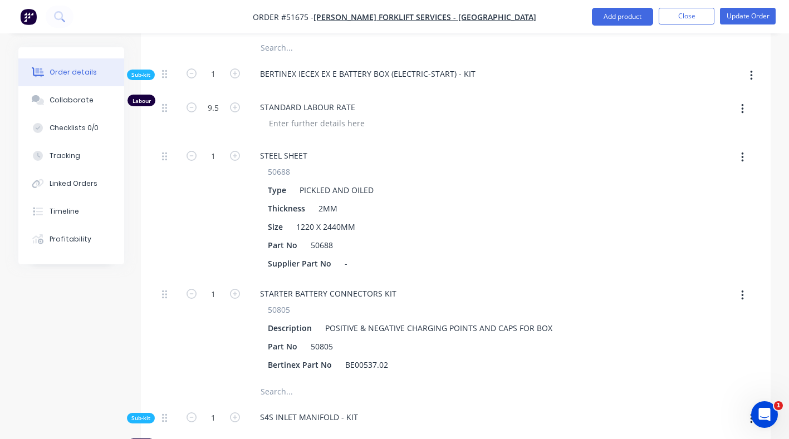
scroll to position [7206, 0]
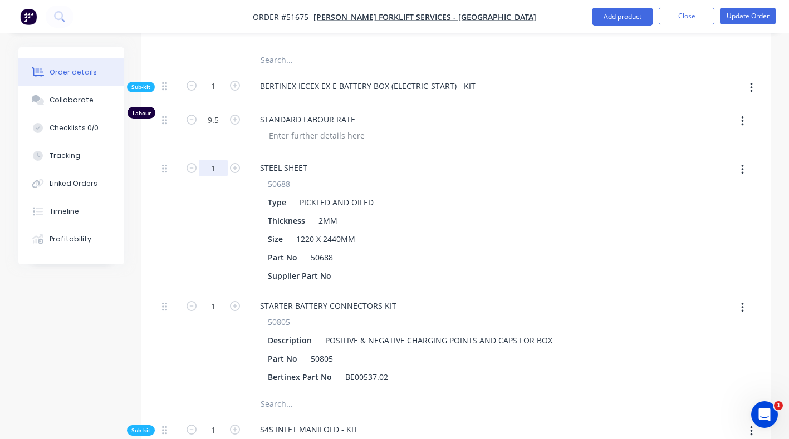
click at [216, 160] on input "1" at bounding box center [213, 168] width 29 height 17
type input "0.2"
type input "$71,889.2983"
type input "$71,889.30"
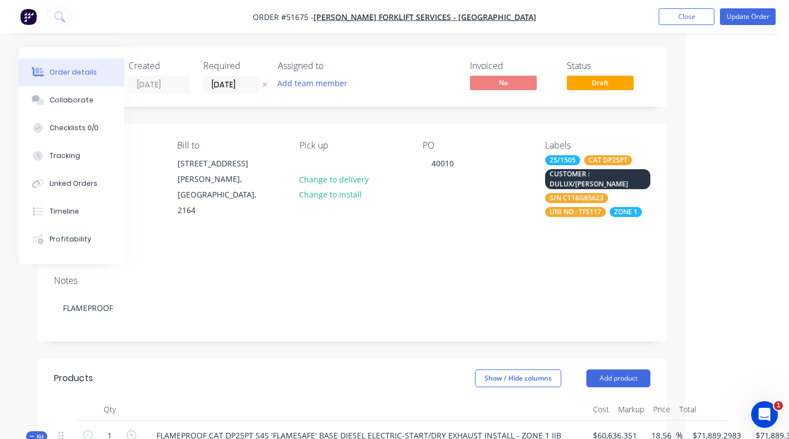
scroll to position [0, 142]
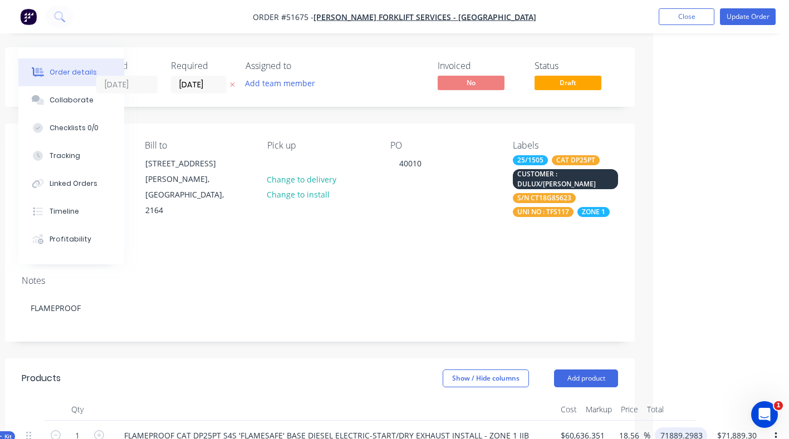
click at [690, 428] on input "71889.2983" at bounding box center [683, 436] width 48 height 16
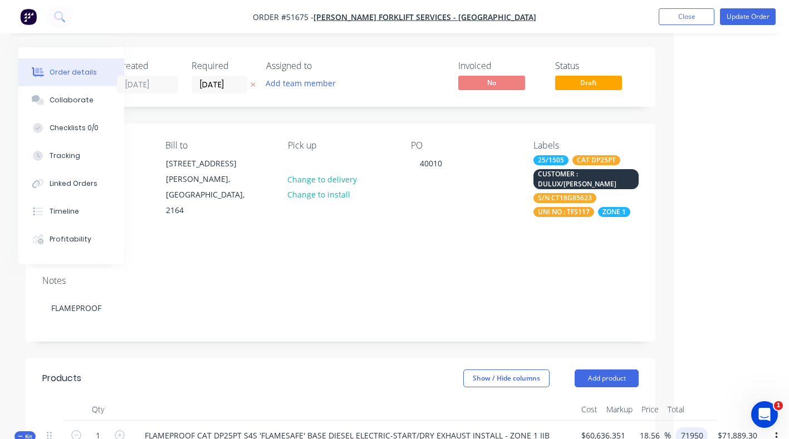
type input "71950"
type input "71889.30"
type input "18.66"
type input "$71,950.00"
click at [742, 17] on button "Update Order" at bounding box center [748, 16] width 56 height 17
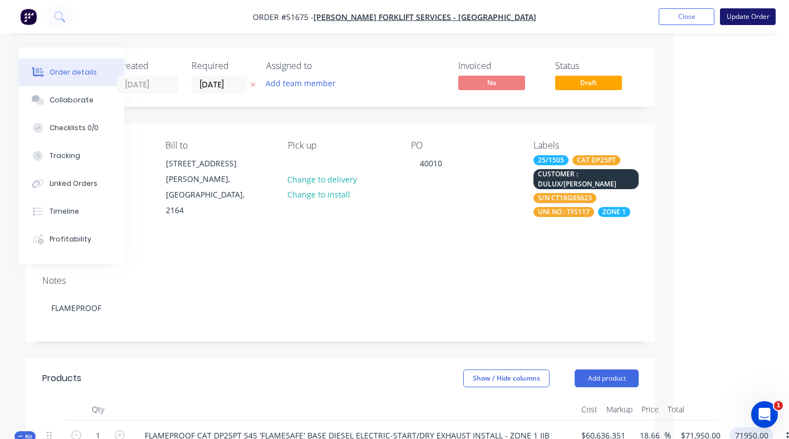
type input "$71,950.00"
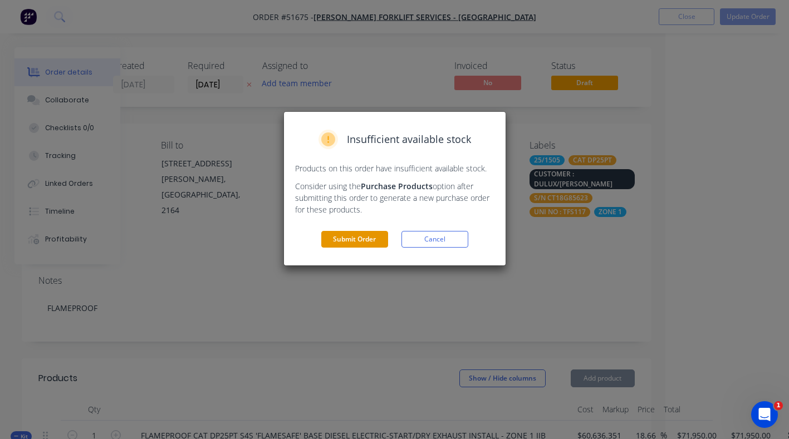
click at [359, 241] on button "Submit Order" at bounding box center [354, 239] width 67 height 17
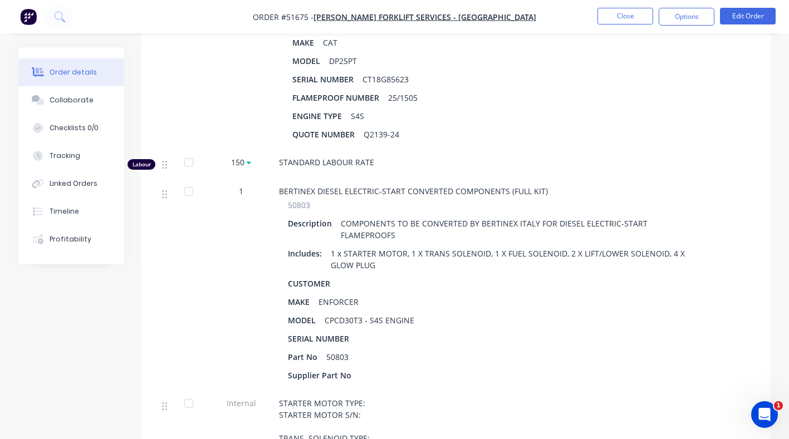
scroll to position [0, 0]
